Goal: Information Seeking & Learning: Understand process/instructions

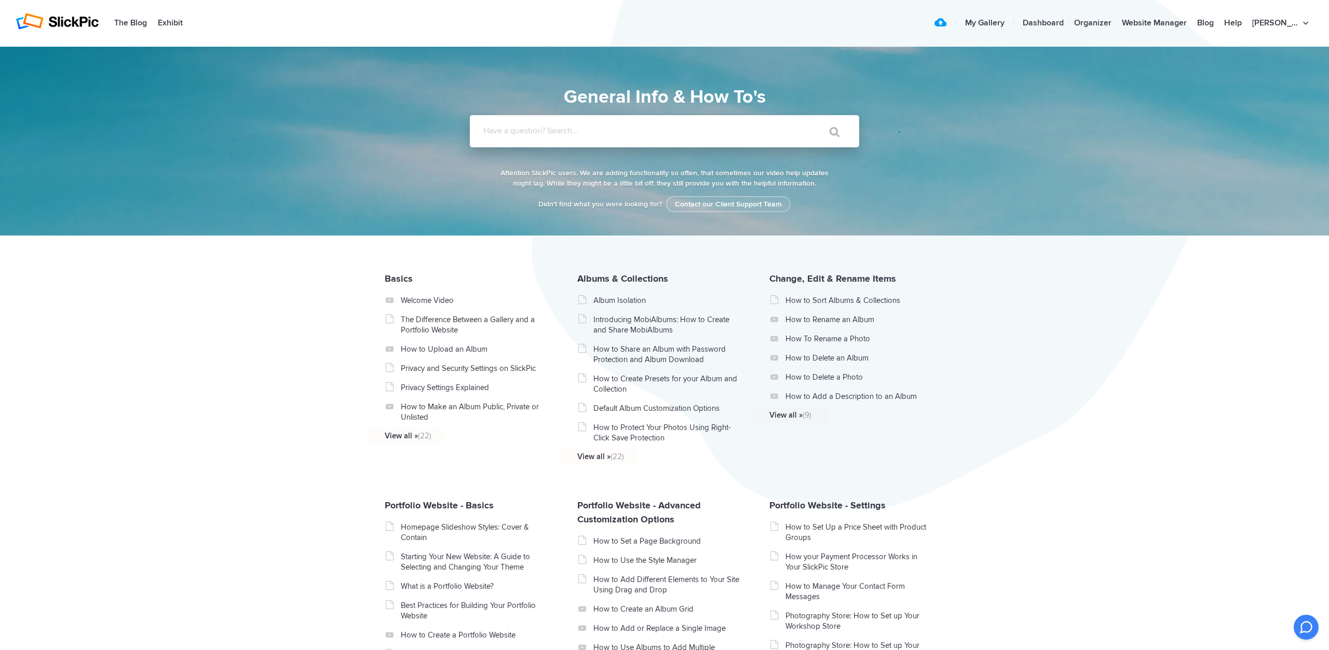
click at [483, 129] on input "Have a question? Search..." at bounding box center [643, 131] width 347 height 32
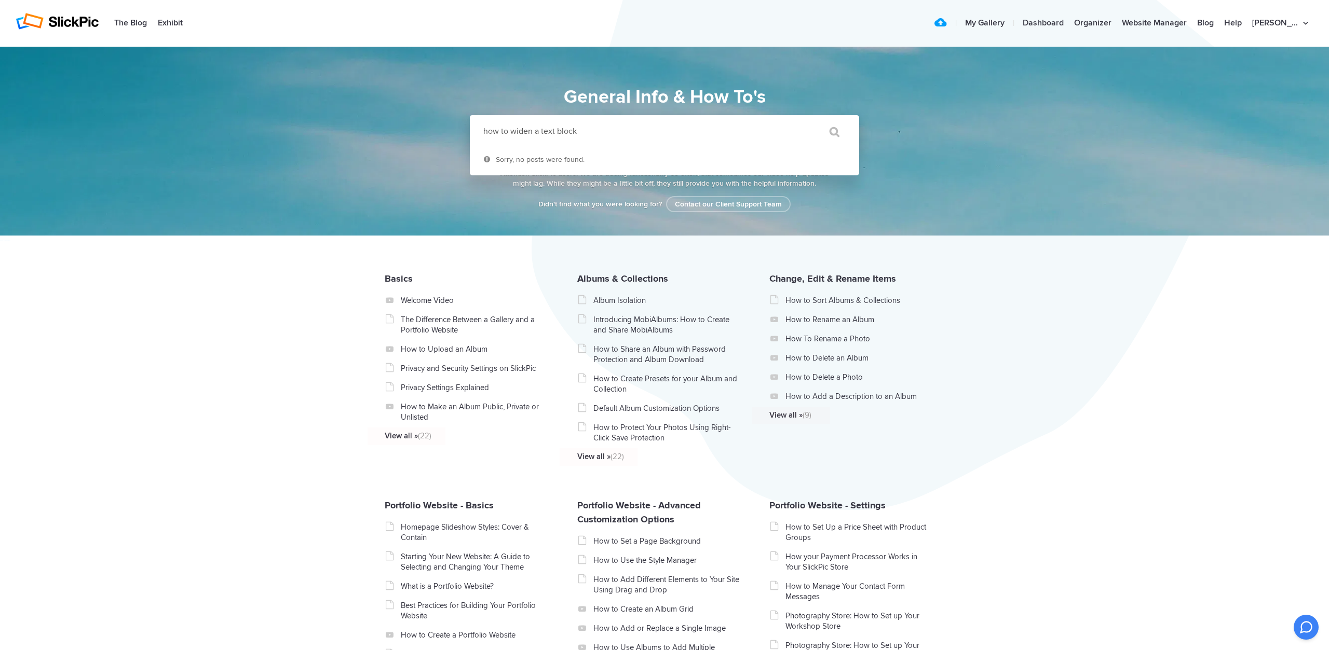
type input "how to widen a text block"
click at [808, 119] on input "" at bounding box center [830, 131] width 44 height 25
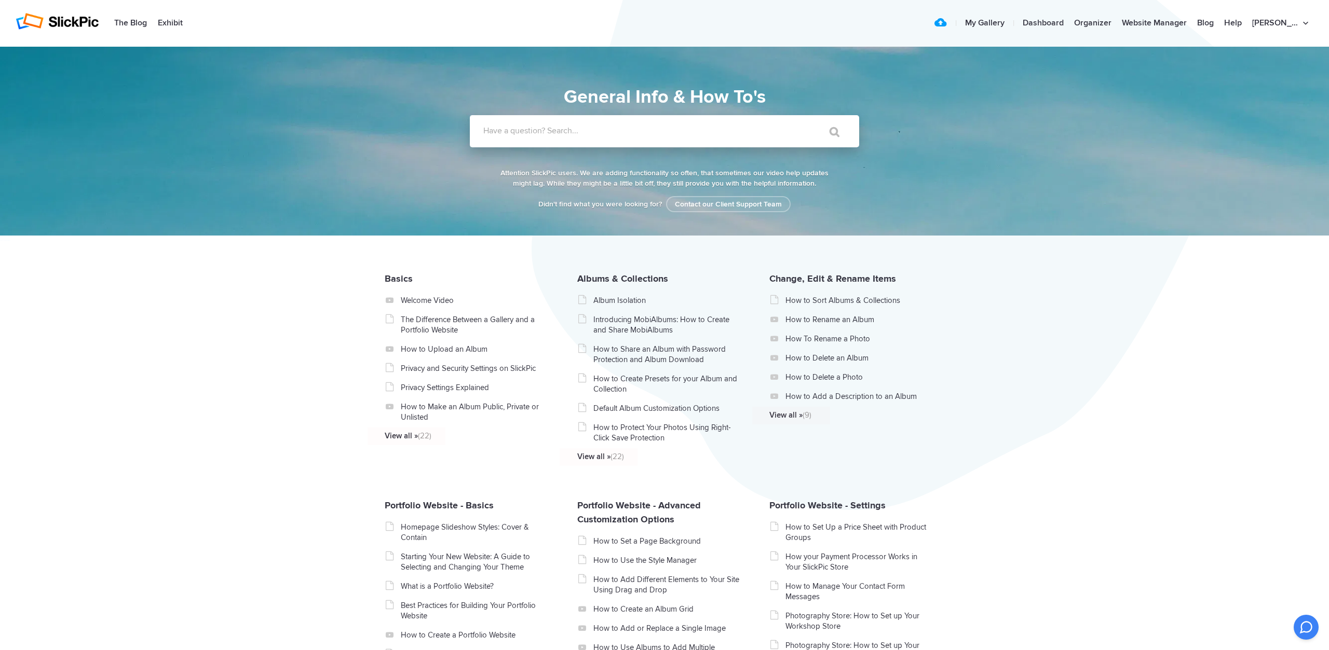
click at [527, 132] on label "Have a question? Search..." at bounding box center [677, 131] width 389 height 10
click at [527, 132] on input "Have a question? Search..." at bounding box center [643, 131] width 347 height 32
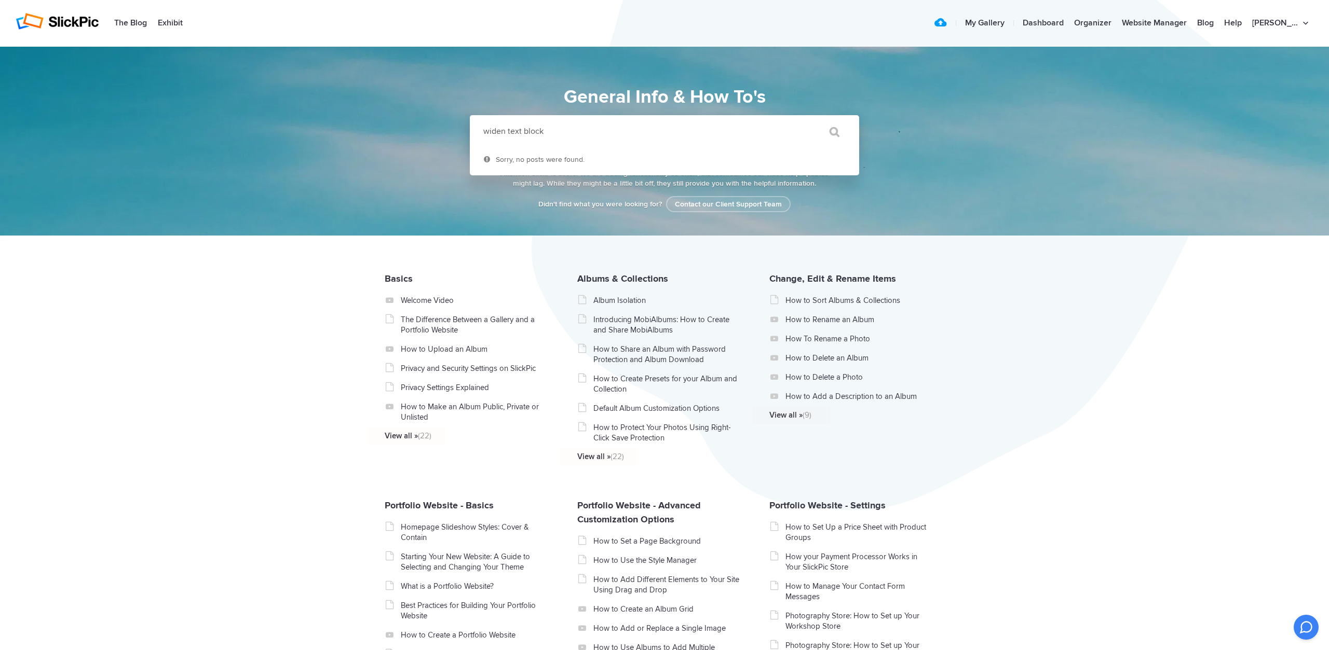
click at [808, 119] on input "" at bounding box center [830, 131] width 44 height 25
drag, startPoint x: 509, startPoint y: 130, endPoint x: 429, endPoint y: 131, distance: 79.9
click at [470, 131] on input "widen text block" at bounding box center [643, 131] width 347 height 32
type input "text block"
click at [808, 119] on input "" at bounding box center [830, 131] width 44 height 25
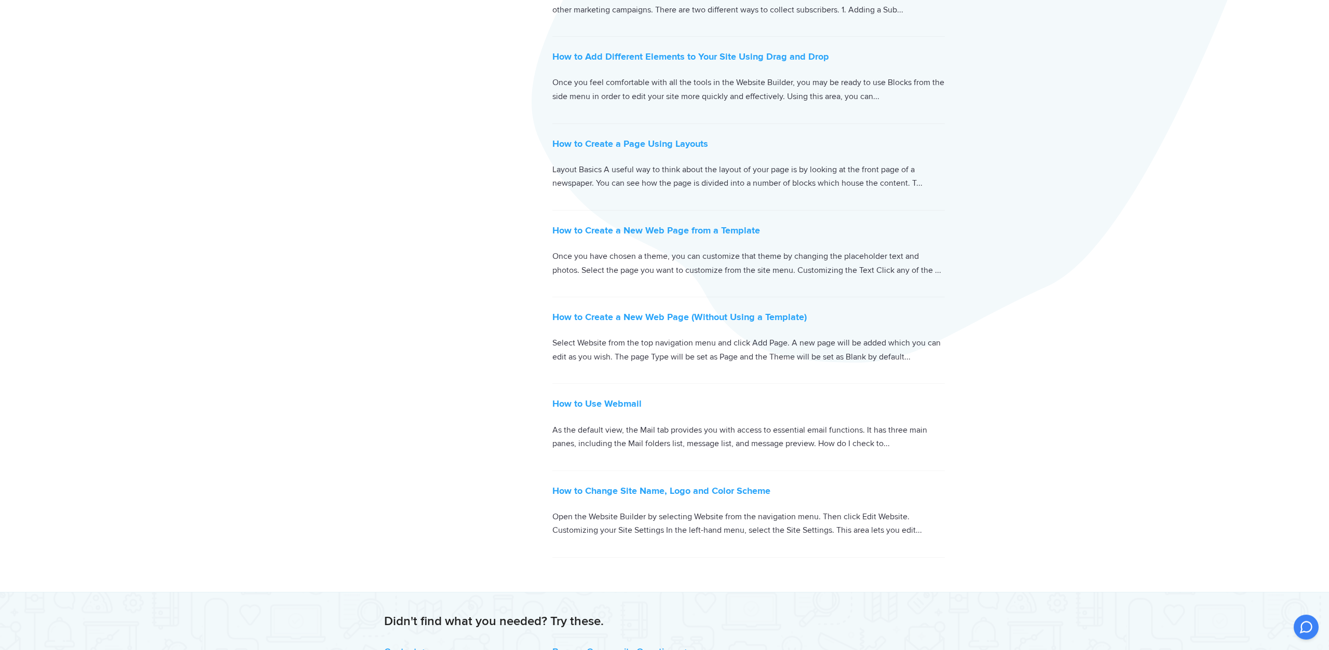
scroll to position [154, 0]
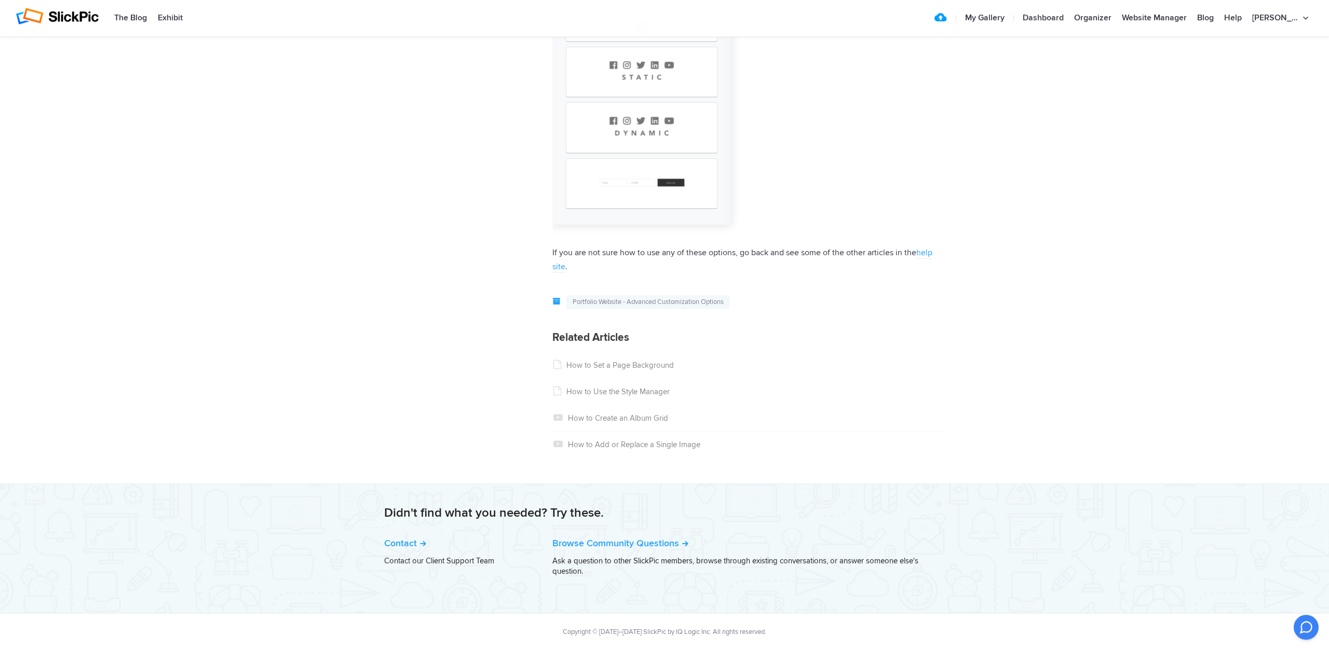
scroll to position [3476, 0]
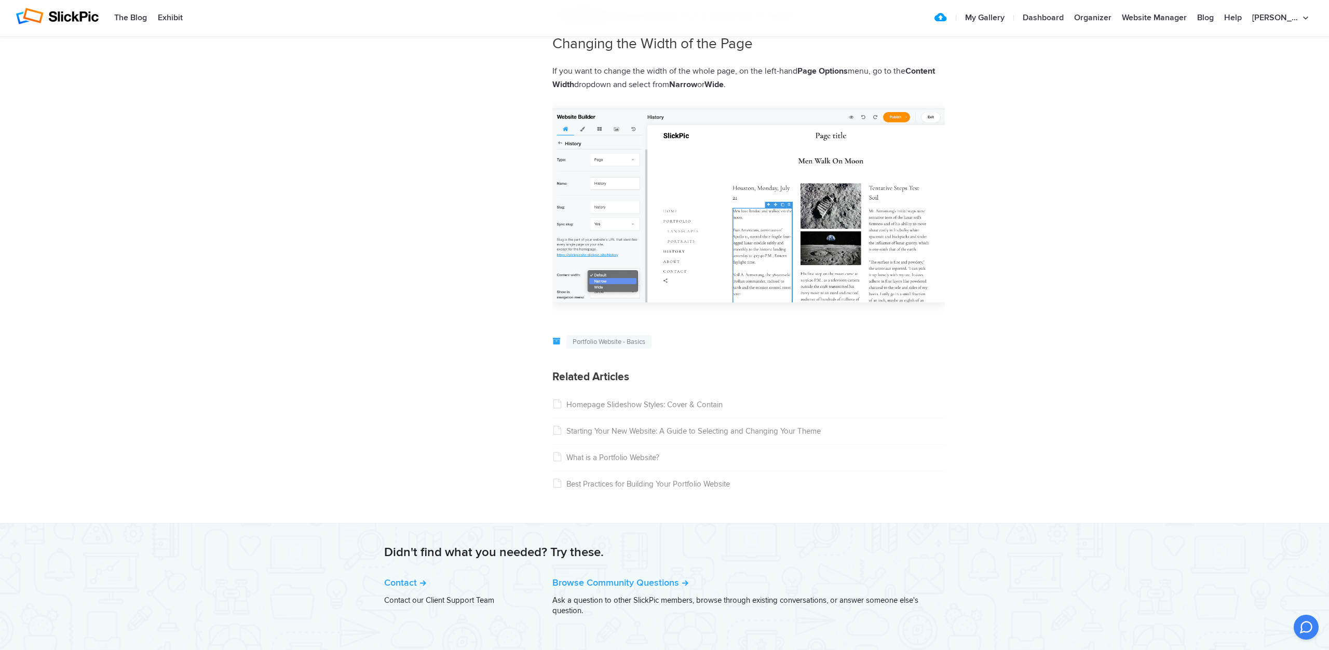
scroll to position [3431, 0]
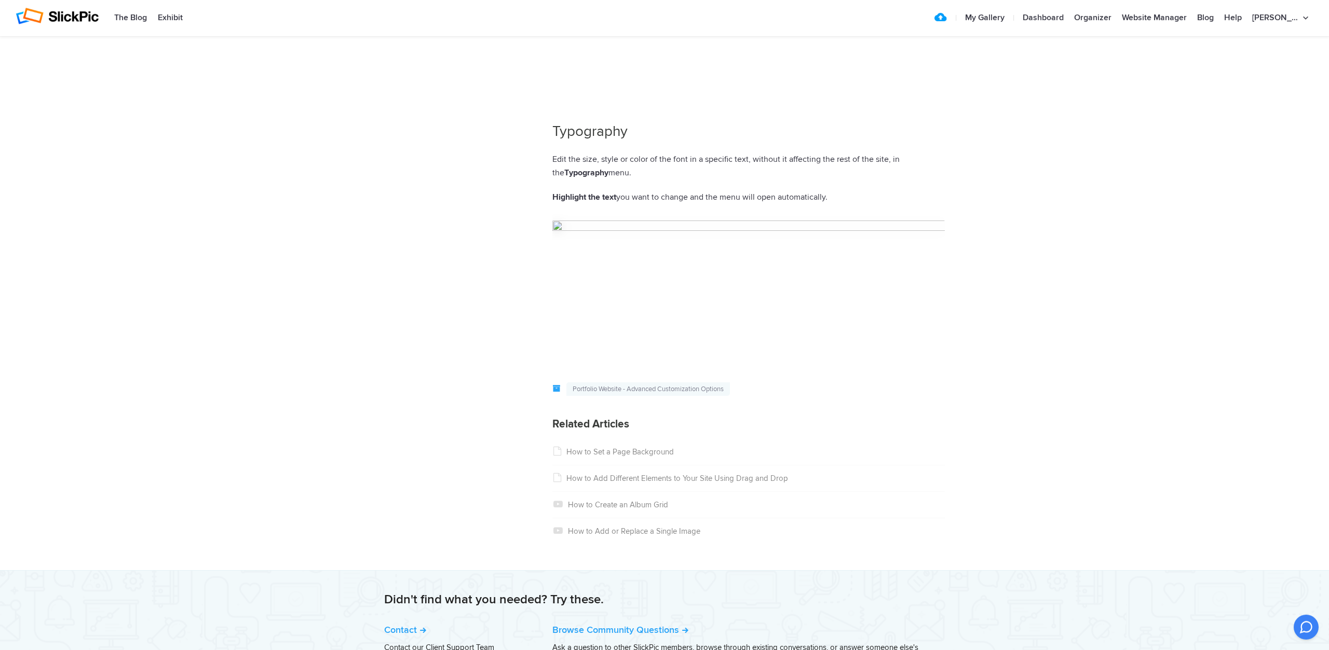
scroll to position [845, 0]
